Goal: Task Accomplishment & Management: Complete application form

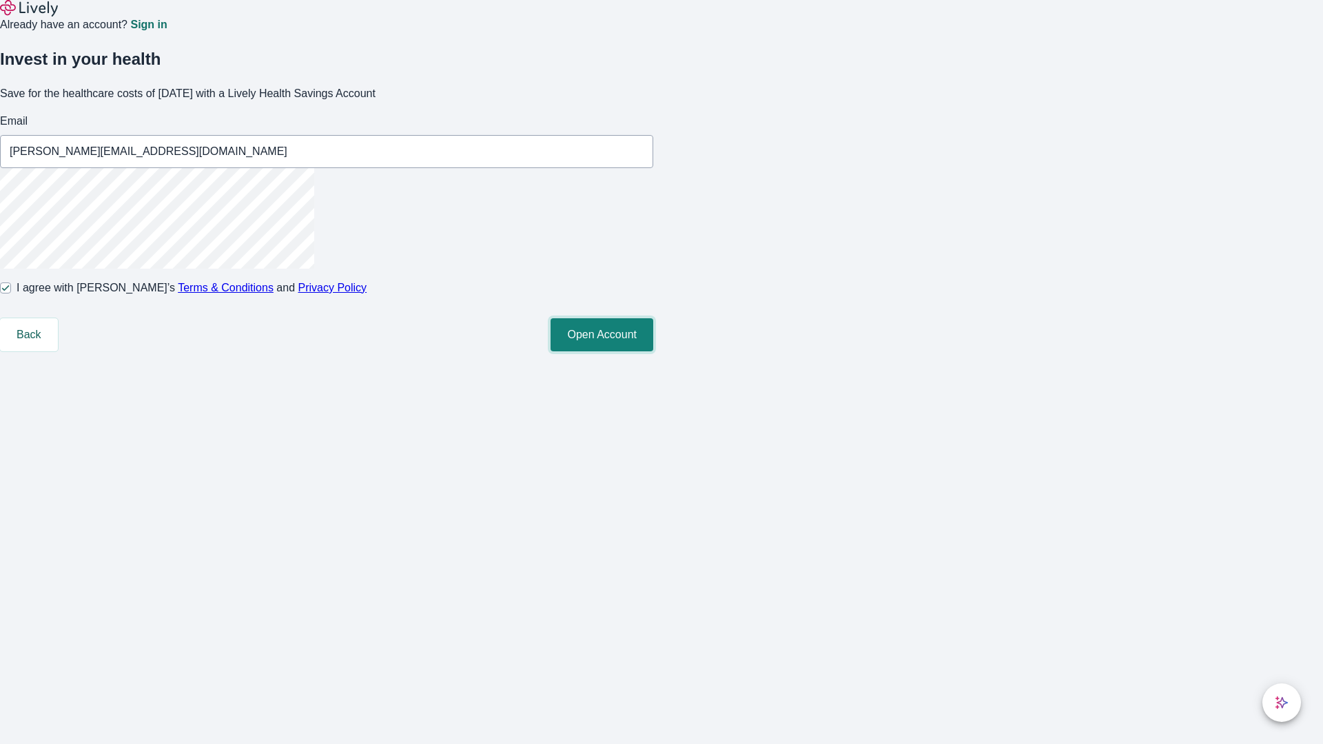
click at [653, 351] on button "Open Account" at bounding box center [602, 334] width 103 height 33
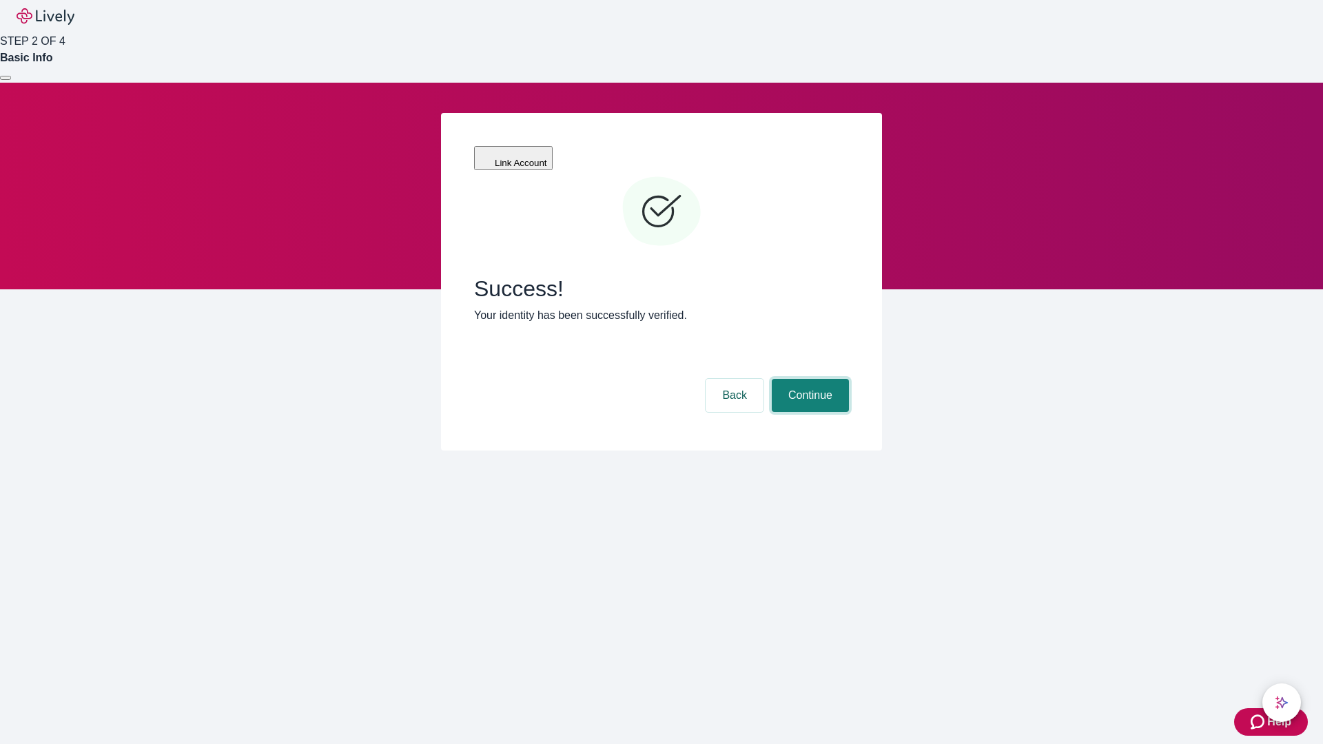
click at [808, 379] on button "Continue" at bounding box center [810, 395] width 77 height 33
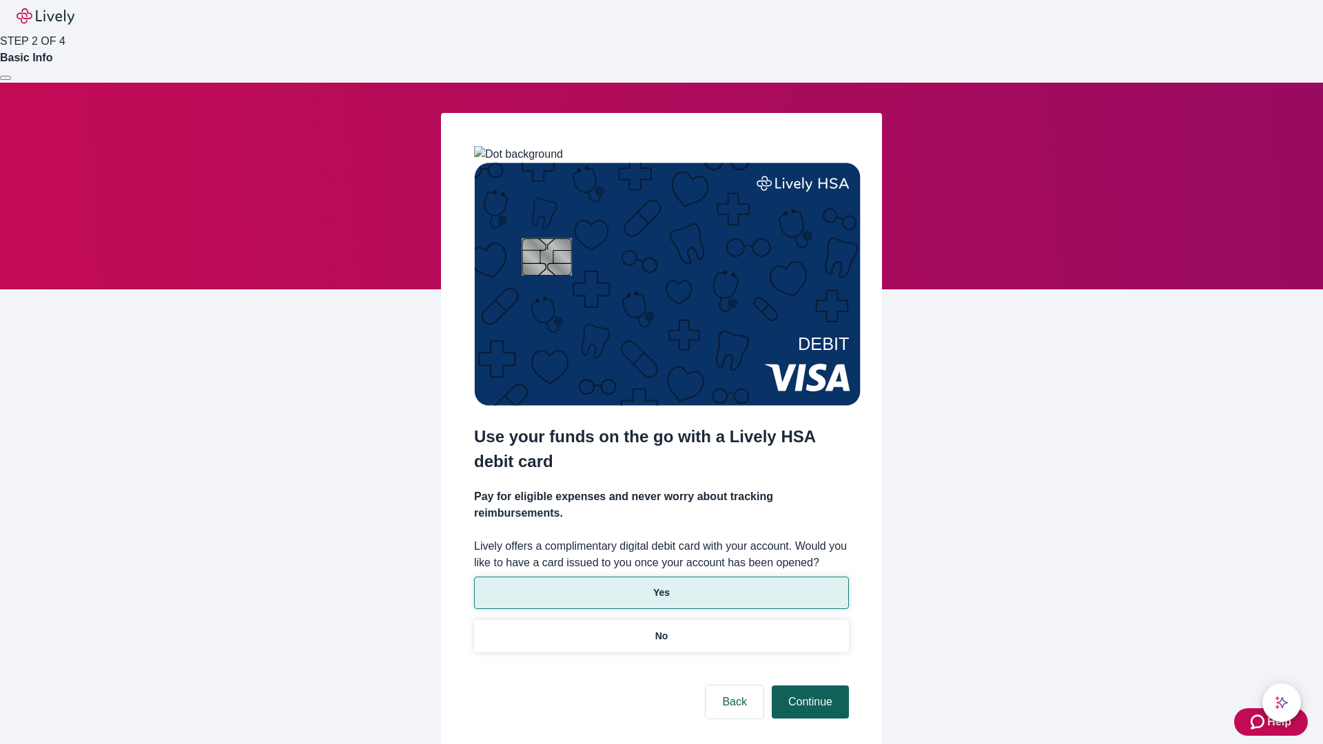
click at [661, 586] on p "Yes" at bounding box center [661, 593] width 17 height 14
click at [808, 686] on button "Continue" at bounding box center [810, 702] width 77 height 33
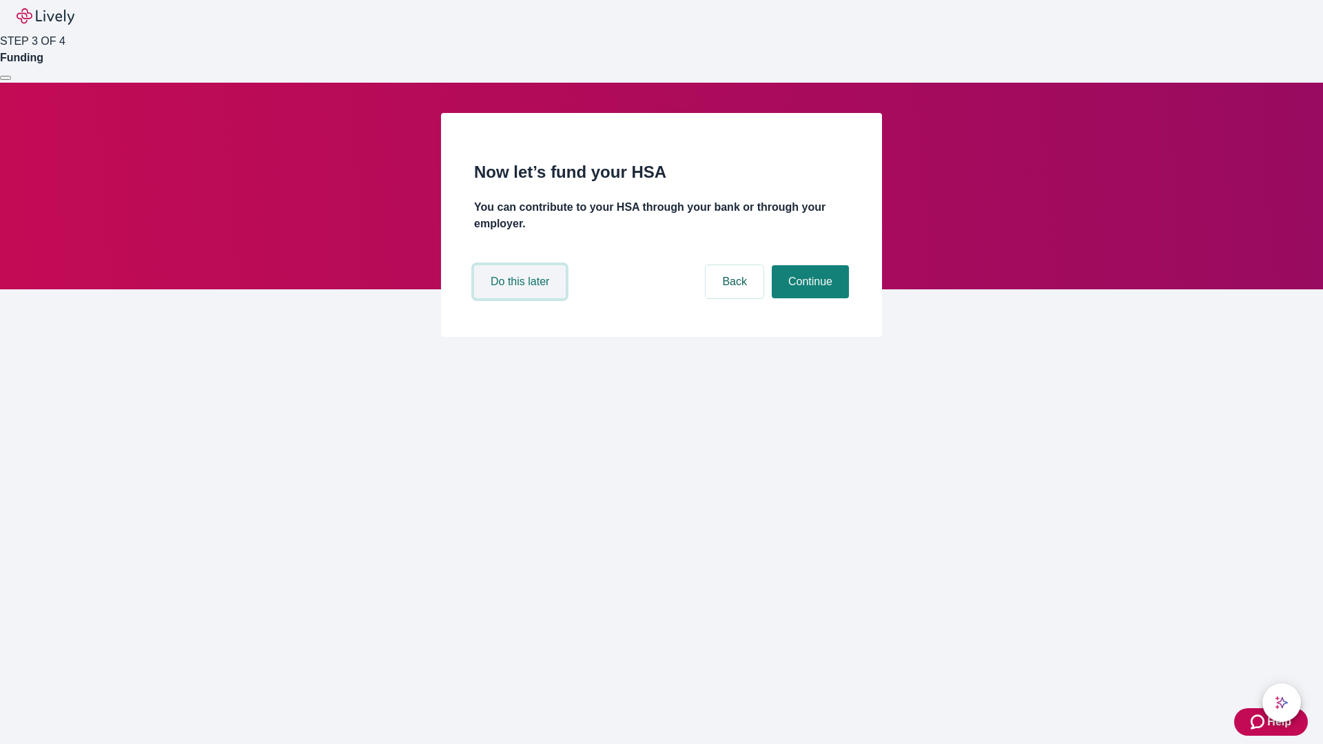
click at [522, 298] on button "Do this later" at bounding box center [520, 281] width 92 height 33
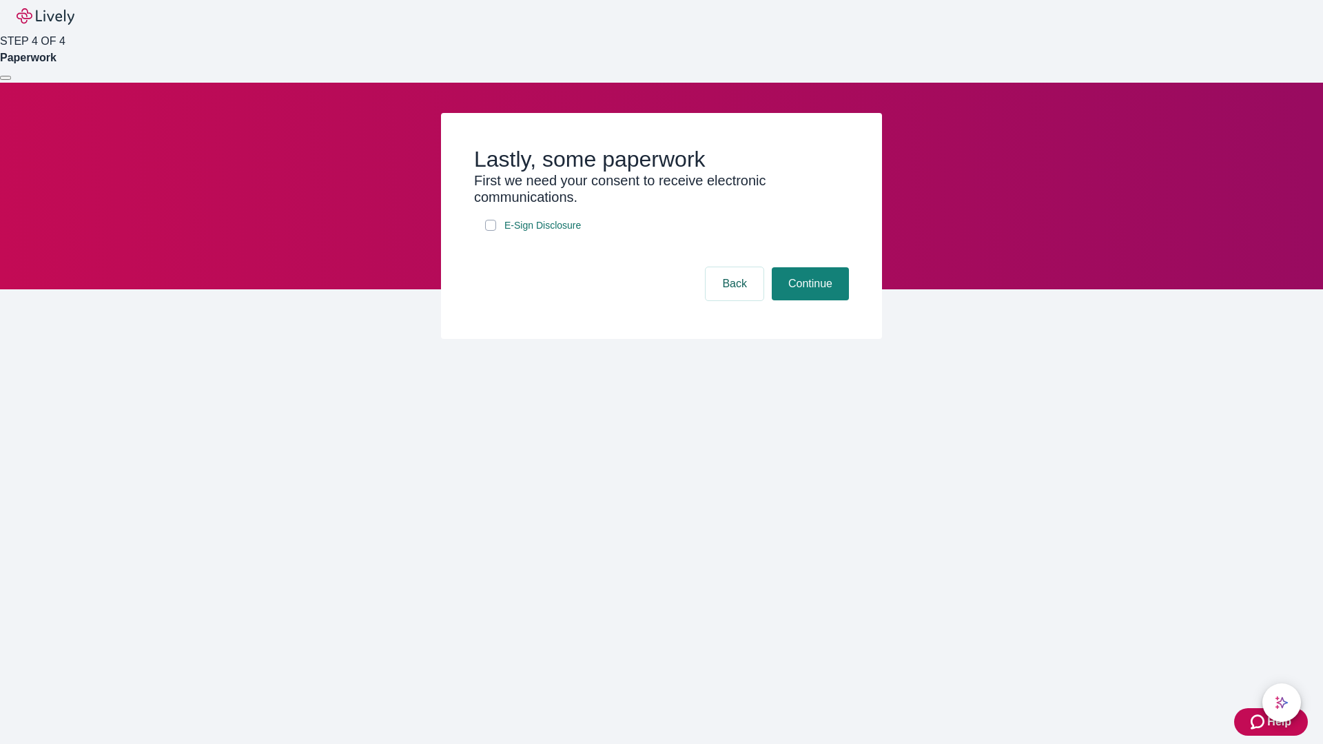
click at [491, 231] on input "E-Sign Disclosure" at bounding box center [490, 225] width 11 height 11
checkbox input "true"
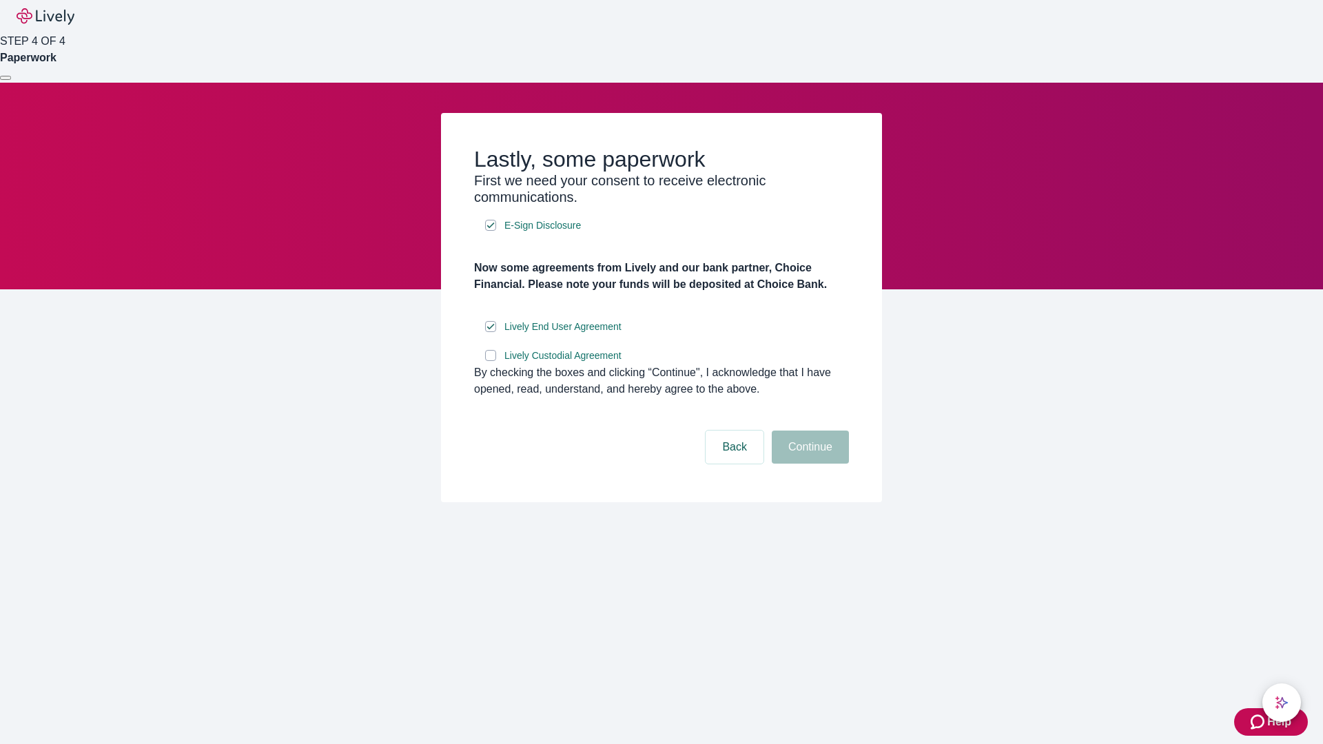
click at [491, 361] on input "Lively Custodial Agreement" at bounding box center [490, 355] width 11 height 11
checkbox input "true"
click at [808, 464] on button "Continue" at bounding box center [810, 447] width 77 height 33
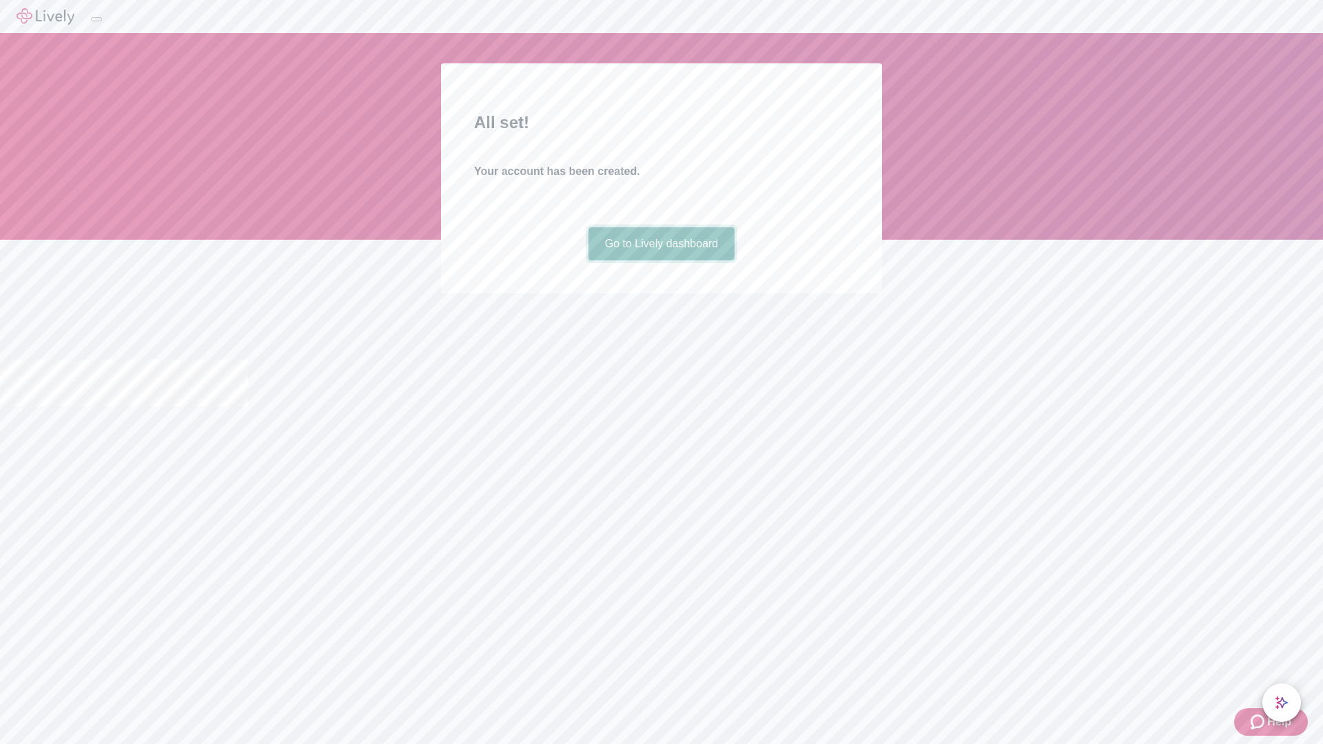
click at [661, 260] on link "Go to Lively dashboard" at bounding box center [662, 243] width 147 height 33
